Goal: Information Seeking & Learning: Learn about a topic

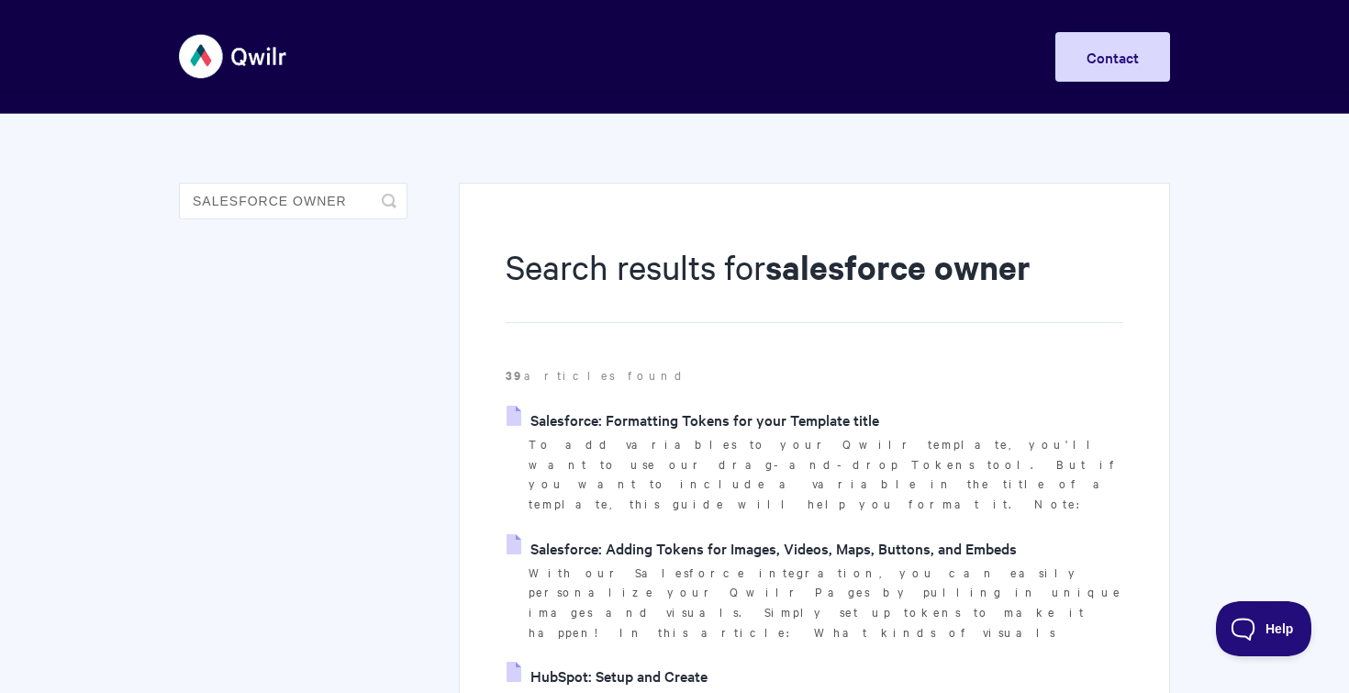
click at [802, 415] on link "Salesforce: Formatting Tokens for your Template title" at bounding box center [693, 420] width 373 height 28
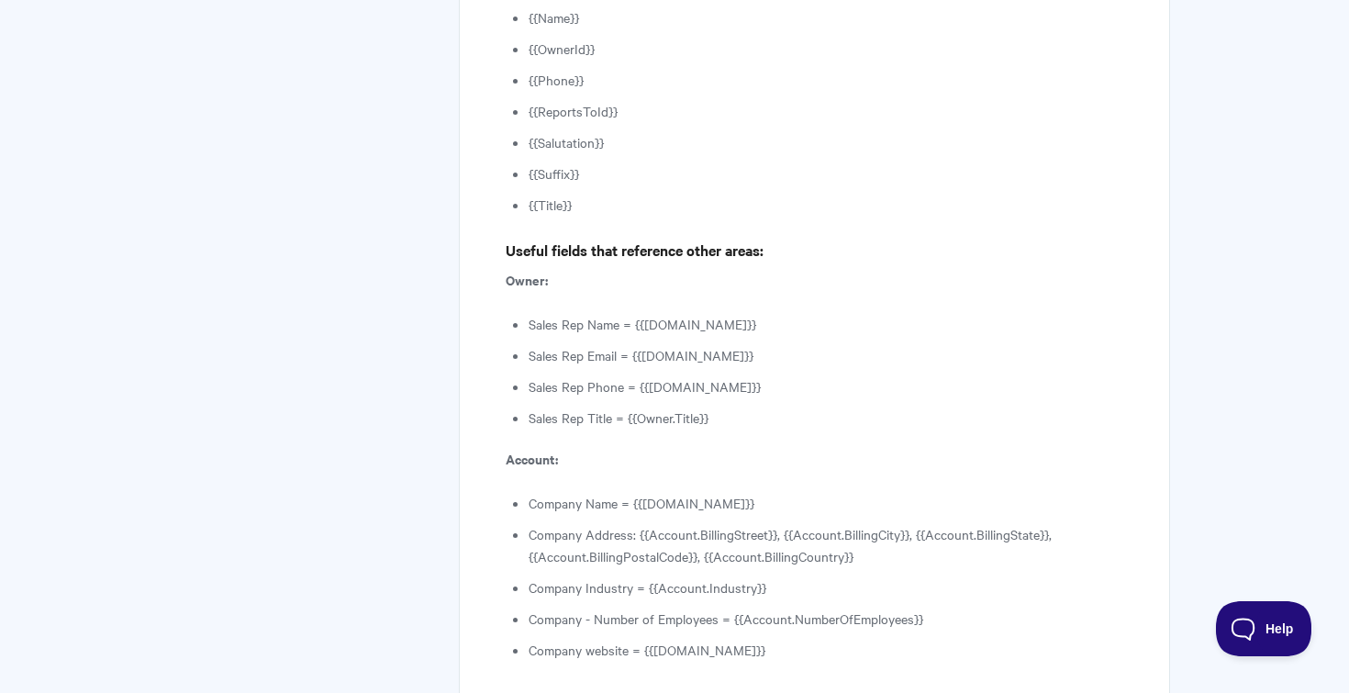
scroll to position [6632, 0]
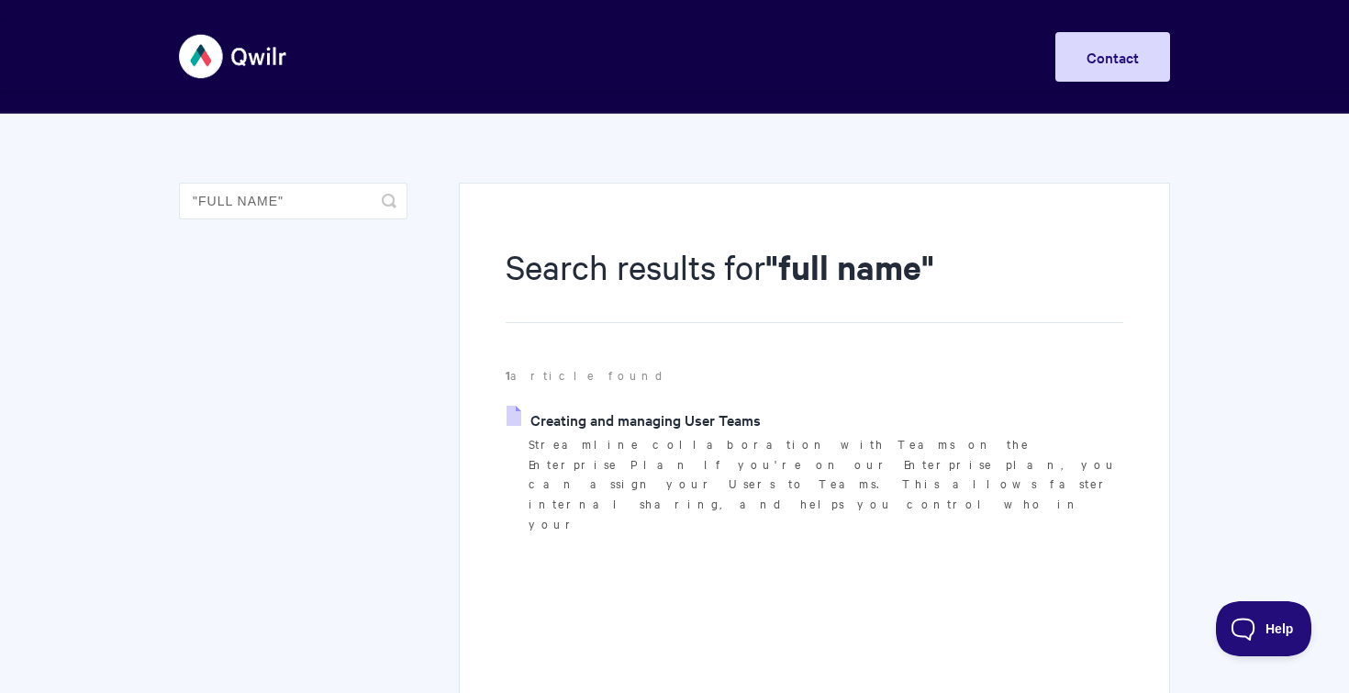
click at [675, 422] on link "Creating and managing User Teams" at bounding box center [634, 420] width 254 height 28
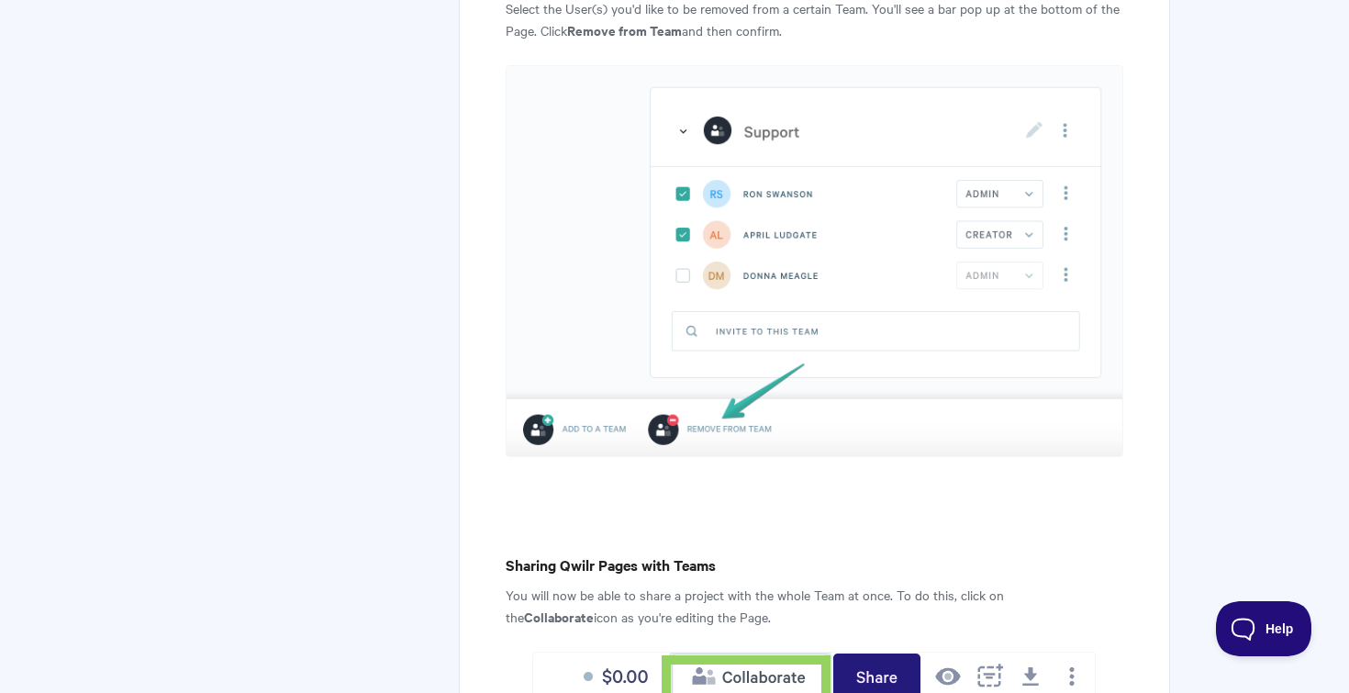
scroll to position [5398, 0]
